Goal: Transaction & Acquisition: Obtain resource

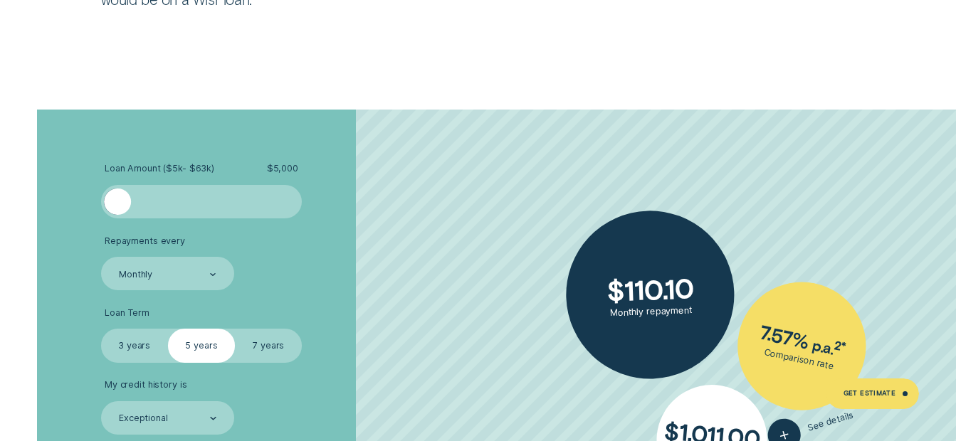
scroll to position [2249, 0]
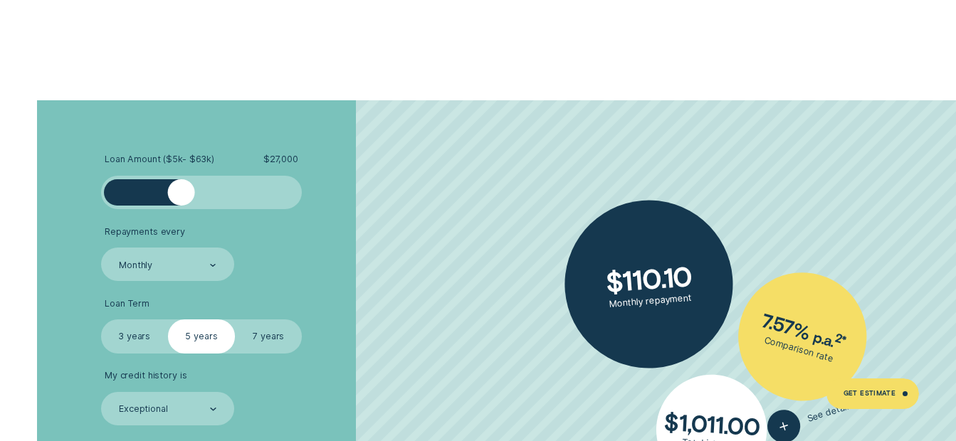
click at [182, 191] on div at bounding box center [201, 192] width 168 height 27
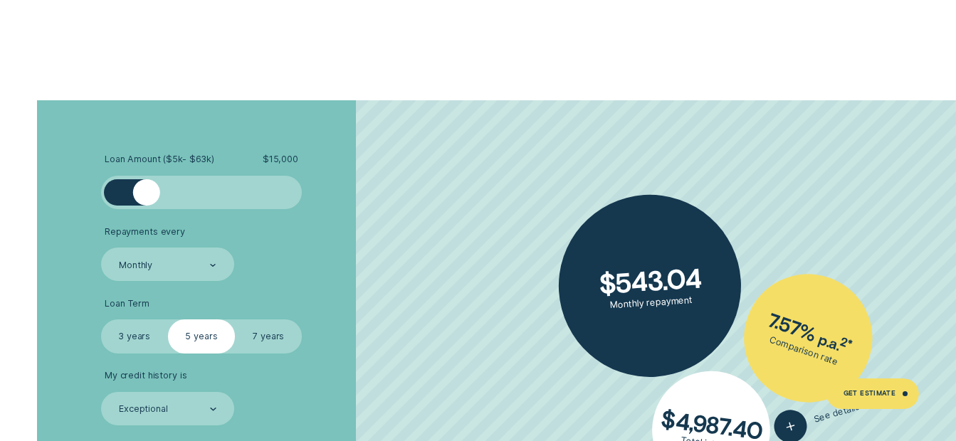
click at [147, 194] on div at bounding box center [201, 192] width 168 height 27
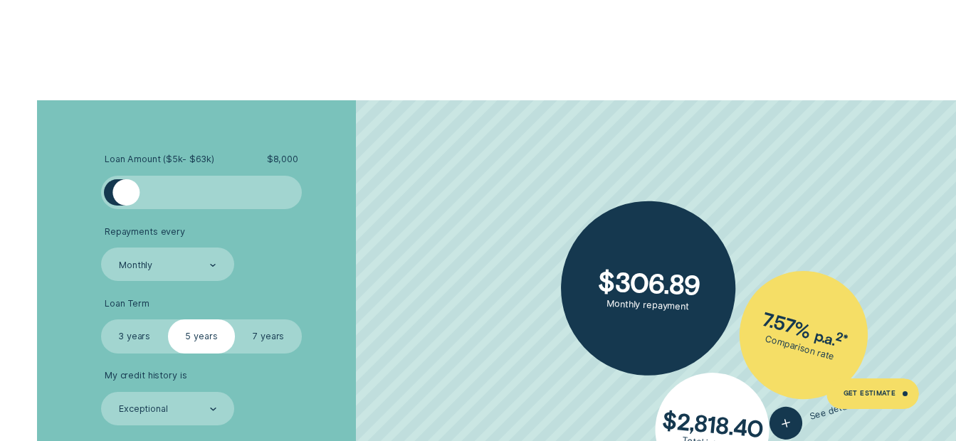
click at [125, 198] on div at bounding box center [201, 192] width 168 height 27
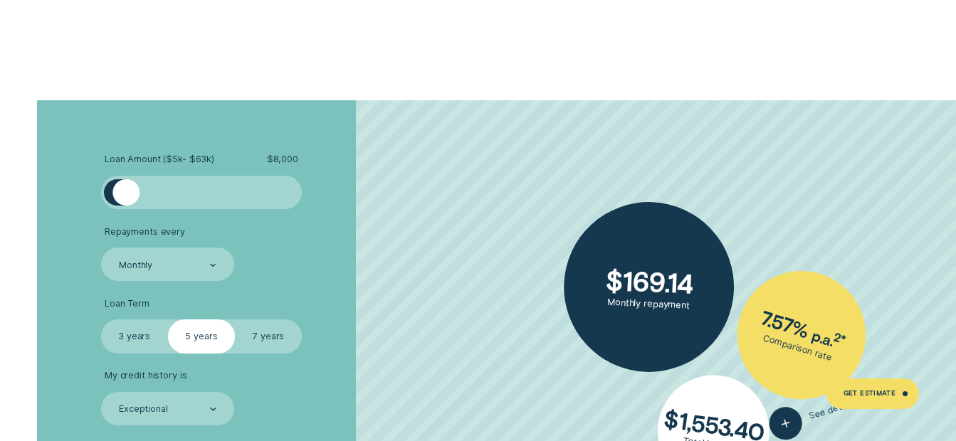
click at [113, 201] on div at bounding box center [111, 192] width 14 height 27
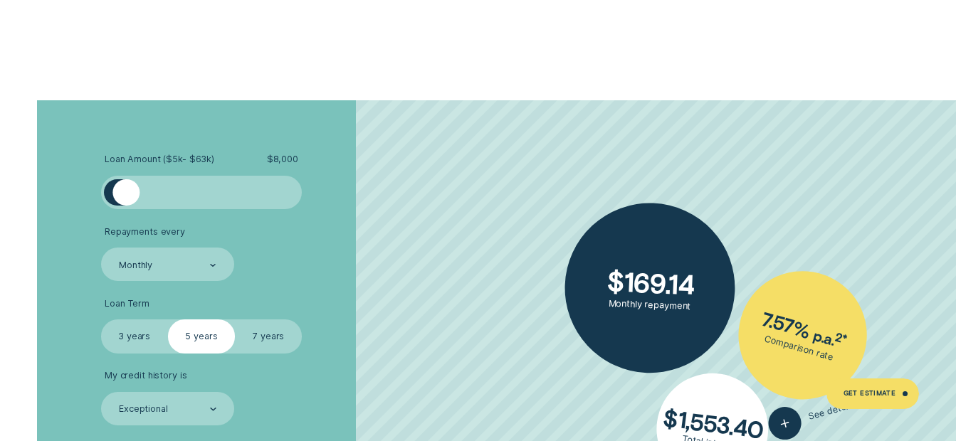
click at [110, 196] on div at bounding box center [111, 192] width 14 height 27
click at [108, 196] on div at bounding box center [111, 192] width 14 height 27
click at [120, 191] on div at bounding box center [120, 192] width 27 height 27
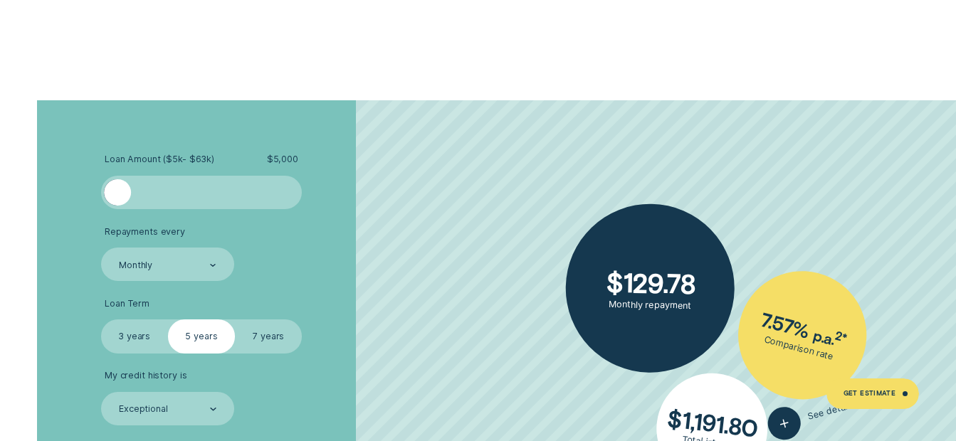
click at [108, 194] on div at bounding box center [117, 192] width 27 height 27
click at [141, 339] on label "3 years" at bounding box center [134, 336] width 67 height 33
click at [101, 320] on input "3 years" at bounding box center [101, 320] width 0 height 0
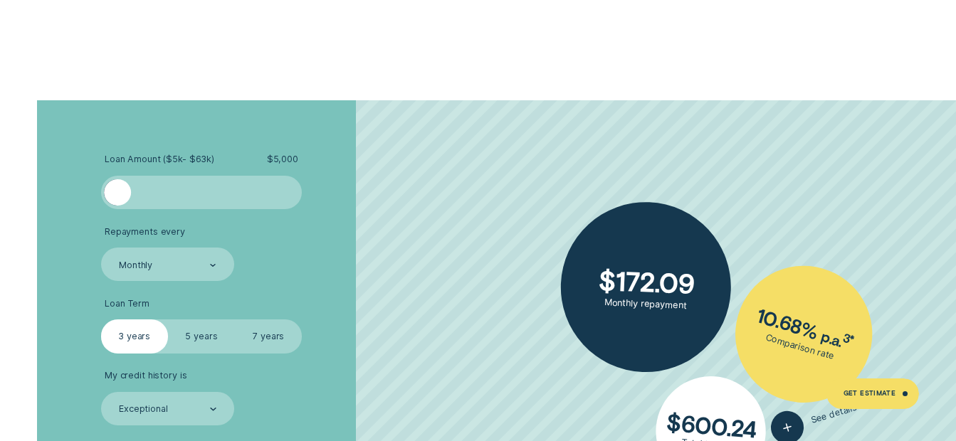
click at [186, 331] on label "5 years" at bounding box center [201, 336] width 67 height 33
click at [168, 320] on input "5 years" at bounding box center [168, 320] width 0 height 0
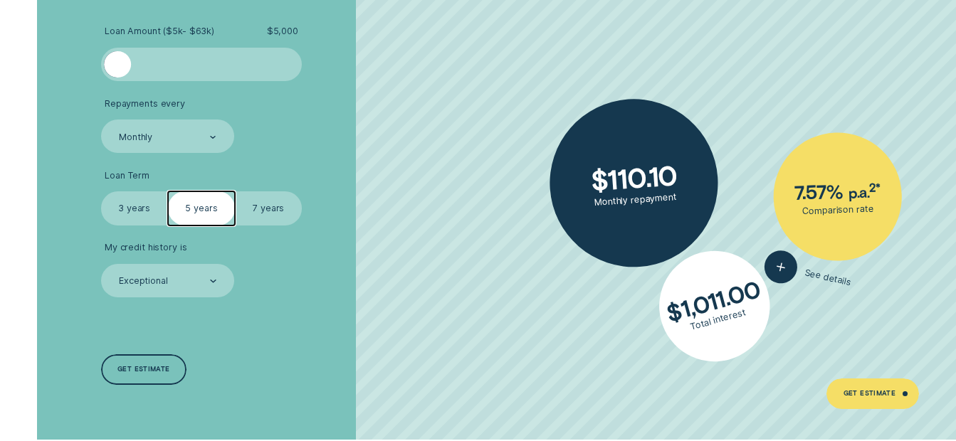
scroll to position [2382, 0]
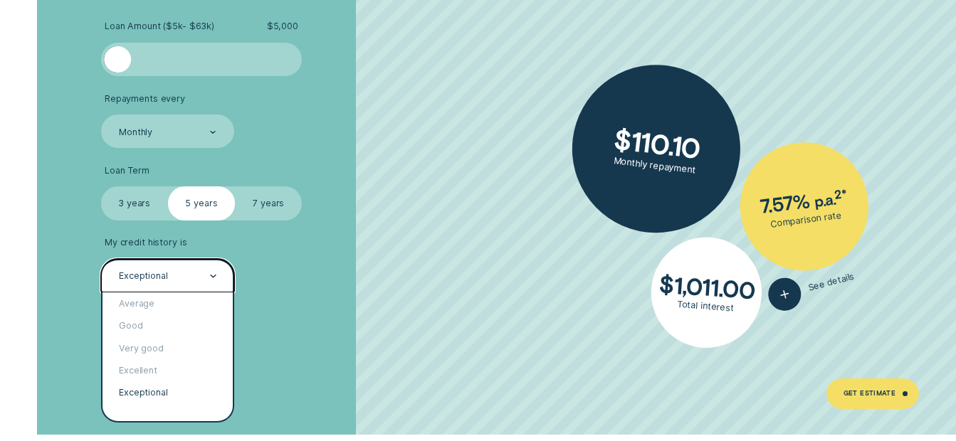
click at [210, 282] on div at bounding box center [213, 276] width 6 height 32
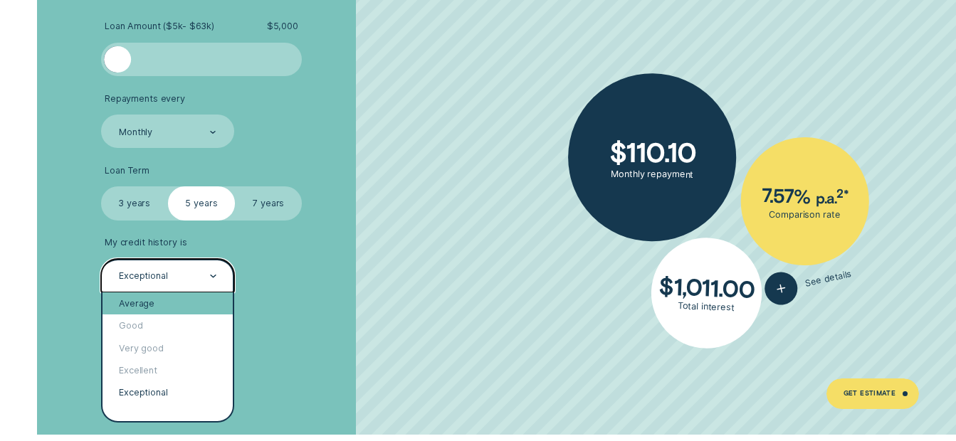
click at [154, 310] on div "Average" at bounding box center [167, 303] width 131 height 22
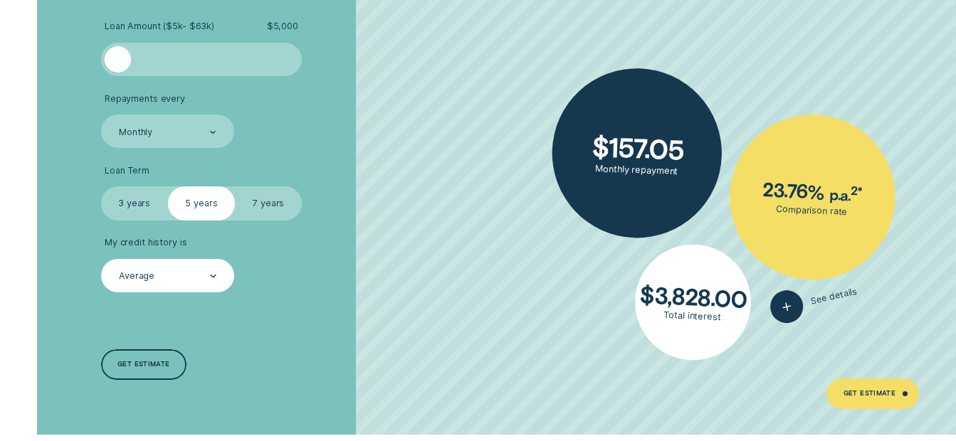
click at [126, 200] on label "3 years" at bounding box center [134, 202] width 67 height 33
click at [101, 186] on input "3 years" at bounding box center [101, 186] width 0 height 0
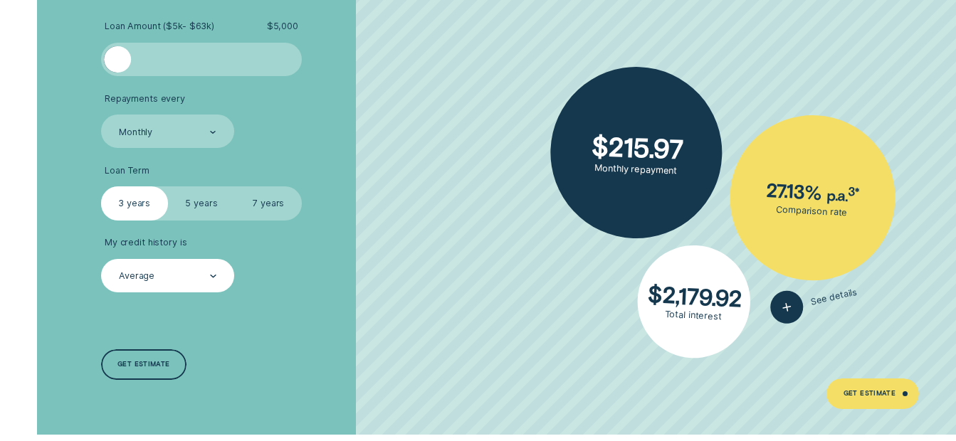
click at [258, 202] on label "7 years" at bounding box center [268, 202] width 67 height 33
click at [235, 186] on input "7 years" at bounding box center [235, 186] width 0 height 0
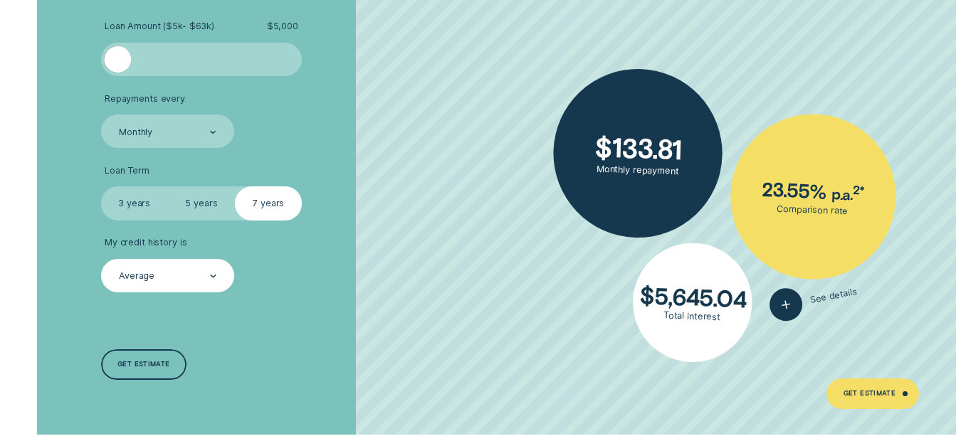
click at [215, 201] on label "5 years" at bounding box center [201, 202] width 67 height 33
click at [168, 186] on input "5 years" at bounding box center [168, 186] width 0 height 0
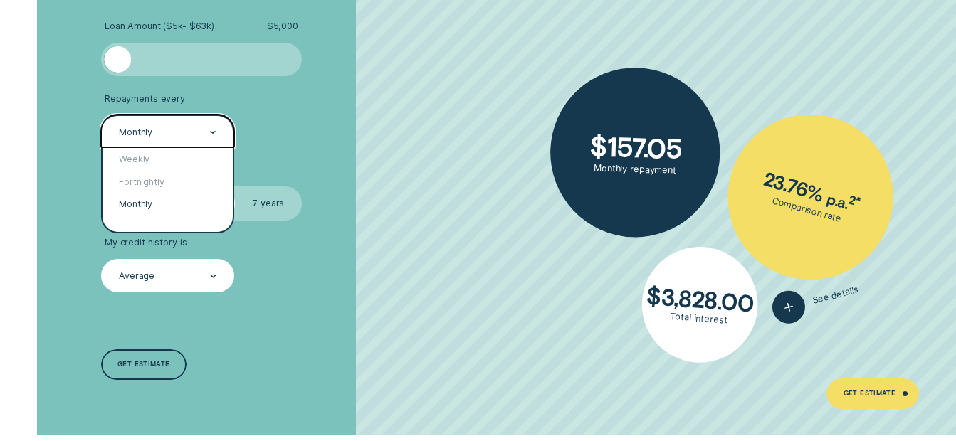
click at [214, 137] on div at bounding box center [213, 132] width 6 height 32
click at [172, 179] on div "Fortnightly" at bounding box center [167, 182] width 131 height 22
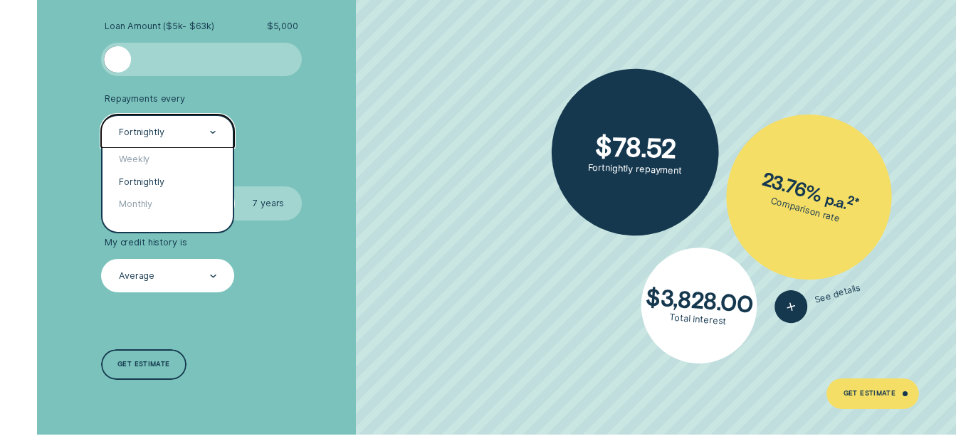
click at [211, 128] on div at bounding box center [213, 132] width 6 height 32
click at [166, 198] on div "Monthly" at bounding box center [167, 204] width 131 height 22
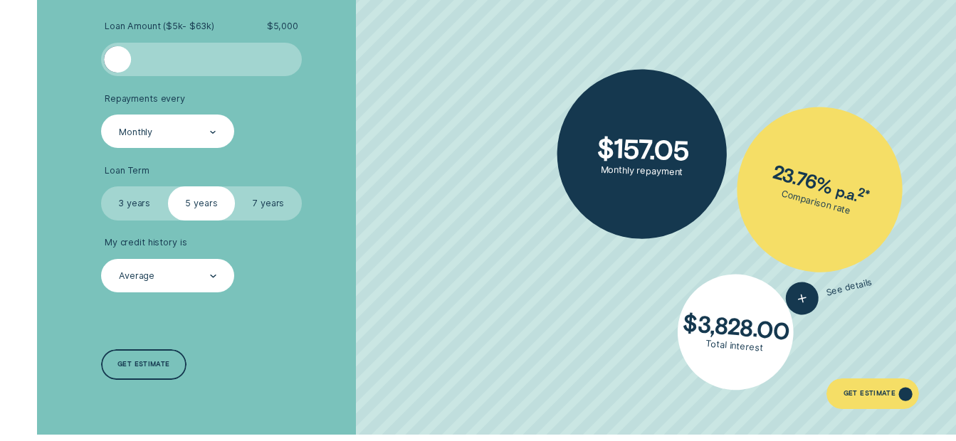
click at [881, 399] on div "Get Estimate" at bounding box center [869, 396] width 53 height 6
